Goal: Task Accomplishment & Management: Manage account settings

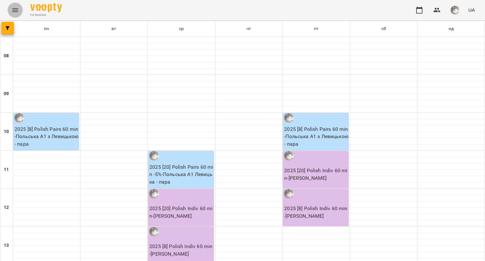
click at [15, 5] on button "Menu" at bounding box center [15, 10] width 15 height 15
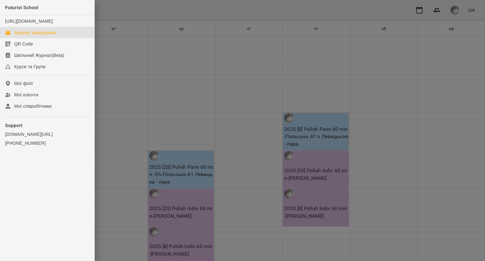
click at [38, 36] on div "Журнал відвідувань" at bounding box center [35, 32] width 42 height 6
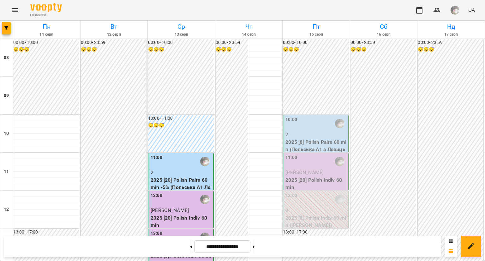
click at [305, 131] on p "2" at bounding box center [317, 135] width 62 height 8
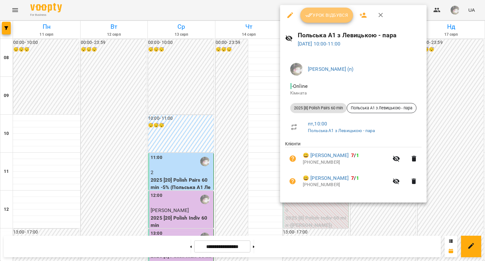
click at [318, 14] on span "Урок відбувся" at bounding box center [326, 15] width 43 height 8
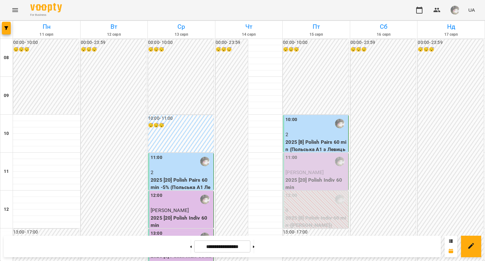
click at [313, 128] on div "10:00" at bounding box center [317, 123] width 62 height 15
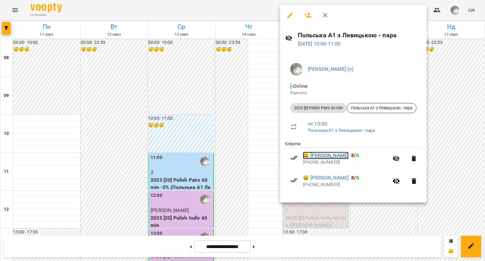
click at [315, 156] on link "😀 Надія Корнієнко" at bounding box center [326, 156] width 46 height 8
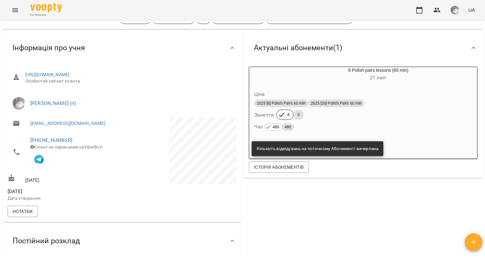
scroll to position [55, 0]
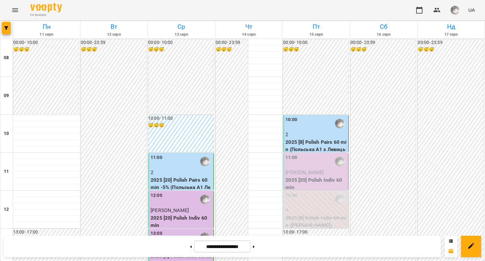
scroll to position [298, 0]
click at [255, 246] on button at bounding box center [254, 246] width 2 height 14
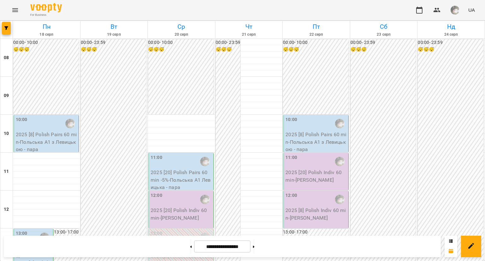
scroll to position [0, 0]
click at [190, 242] on button at bounding box center [191, 246] width 2 height 14
type input "**********"
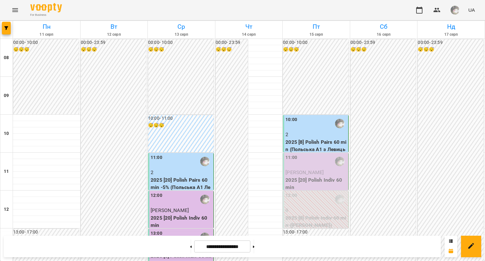
click at [297, 170] on span "[PERSON_NAME]" at bounding box center [305, 172] width 38 height 6
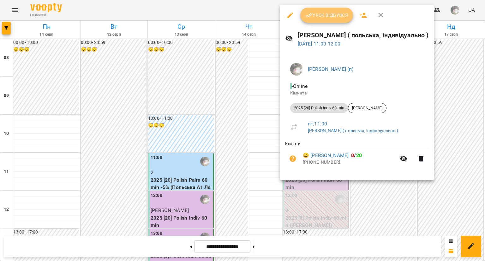
click at [315, 14] on span "Урок відбувся" at bounding box center [326, 15] width 43 height 8
